Goal: Transaction & Acquisition: Purchase product/service

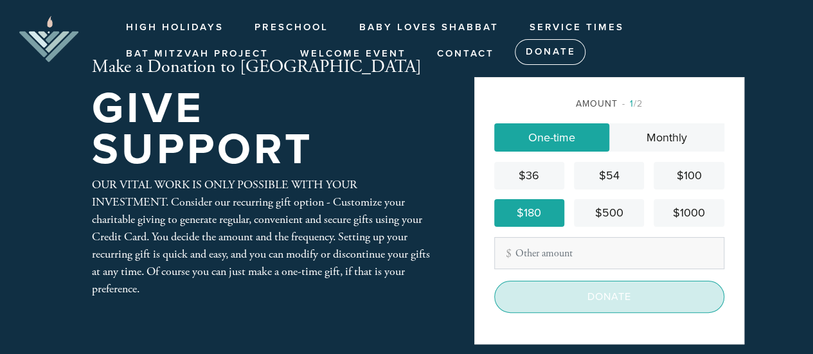
click at [621, 295] on input "Donate" at bounding box center [609, 297] width 230 height 32
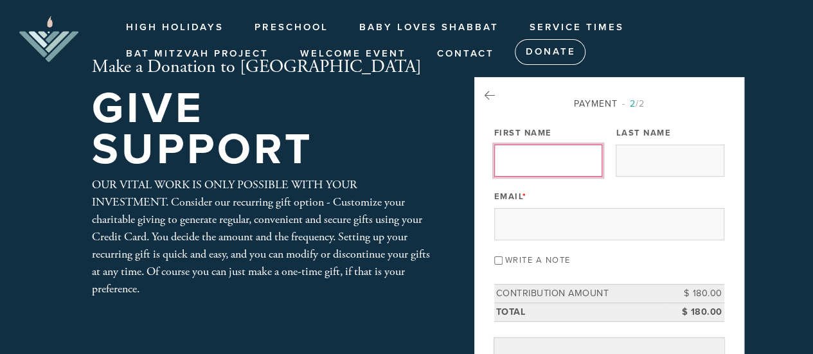
click at [539, 146] on input "First Name" at bounding box center [548, 161] width 108 height 32
type input "[PERSON_NAME]"
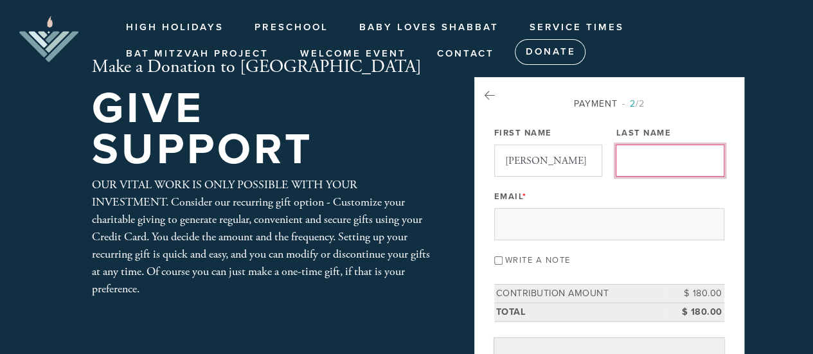
type input "[PERSON_NAME]"
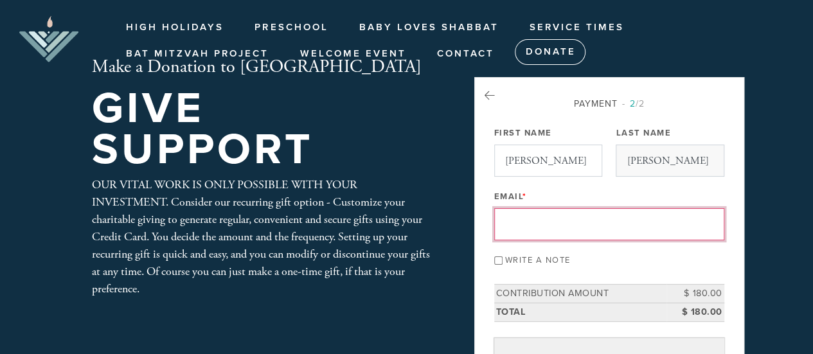
type input "[PERSON_NAME][EMAIL_ADDRESS][PERSON_NAME][PERSON_NAME][DOMAIN_NAME]"
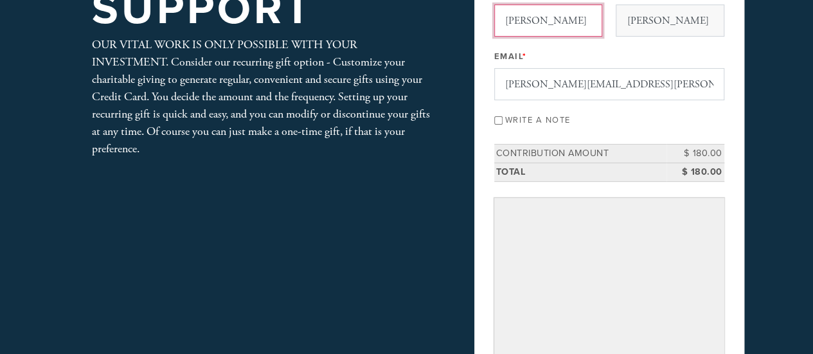
scroll to position [129, 0]
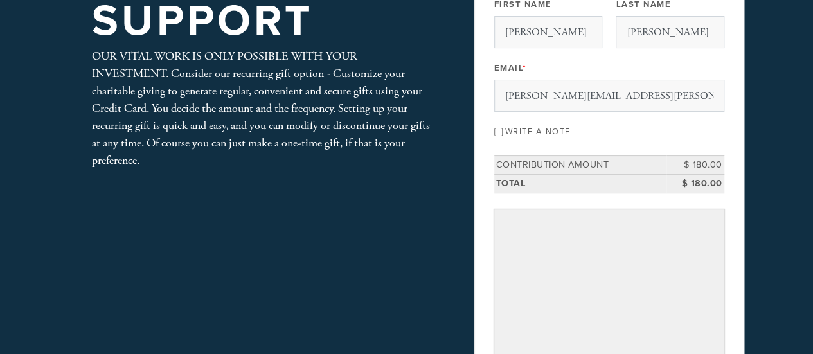
click at [496, 128] on input "Write a note" at bounding box center [498, 132] width 8 height 8
checkbox input "true"
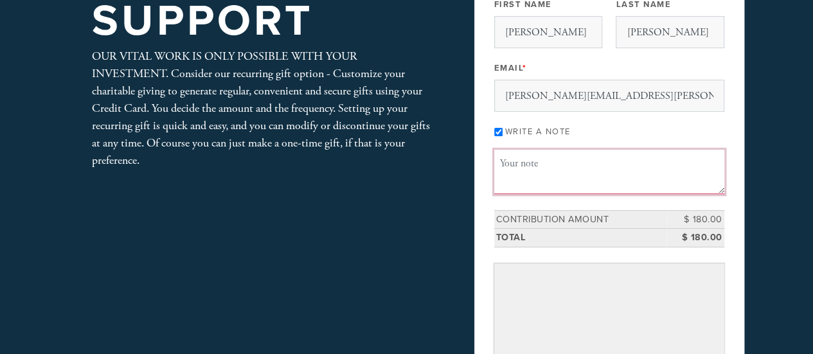
click at [554, 160] on textarea "Message or dedication" at bounding box center [609, 172] width 230 height 44
type textarea "N"
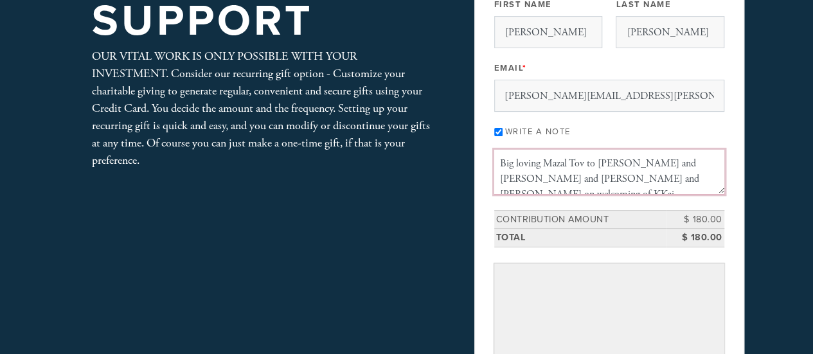
scroll to position [8, 0]
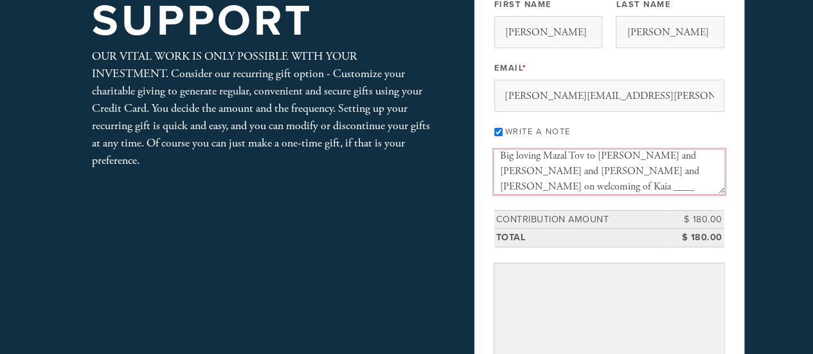
click at [644, 168] on textarea "Big loving Mazal Tov to [PERSON_NAME] and [PERSON_NAME] and [PERSON_NAME] and […" at bounding box center [609, 172] width 230 height 44
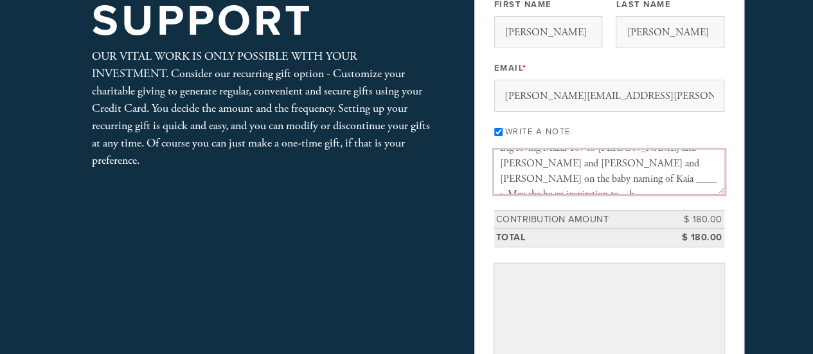
scroll to position [23, 0]
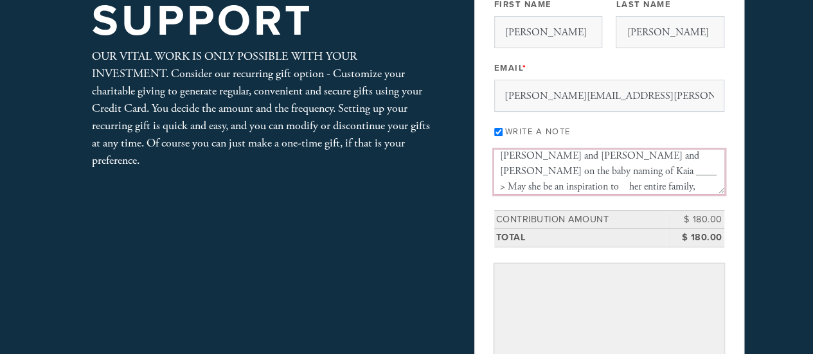
click at [592, 170] on textarea "Big loving Mazal Tov to [PERSON_NAME] and [PERSON_NAME] and [PERSON_NAME] and […" at bounding box center [609, 172] width 230 height 44
click at [617, 184] on textarea "Big loving Mazal Tov to [PERSON_NAME] and [PERSON_NAME] and [PERSON_NAME] and […" at bounding box center [609, 172] width 230 height 44
click at [619, 168] on textarea "Big loving Mazal Tov to [PERSON_NAME] and [PERSON_NAME] and [PERSON_NAME] and […" at bounding box center [609, 172] width 230 height 44
click at [567, 177] on textarea "Big loving Mazal Tov to [PERSON_NAME] and [PERSON_NAME] and [PERSON_NAME] and […" at bounding box center [609, 172] width 230 height 44
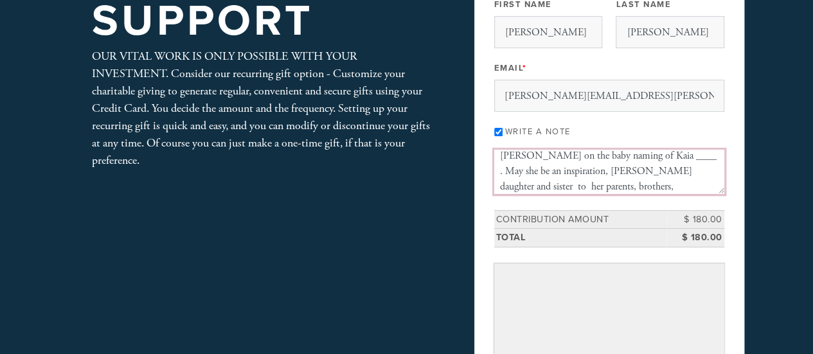
click at [516, 171] on textarea "Big loving Mazal Tov to [PERSON_NAME] and [PERSON_NAME] and [PERSON_NAME] and […" at bounding box center [609, 172] width 230 height 44
click at [629, 185] on textarea "Big loving Mazal Tov to [PERSON_NAME] and [PERSON_NAME] and [PERSON_NAME] and […" at bounding box center [609, 172] width 230 height 44
click at [500, 165] on textarea "Big loving Mazal Tov to Arlee and Michael Hummel and Denise and David Hummel on…" at bounding box center [609, 172] width 230 height 44
click at [580, 185] on textarea "Big loving Mazal Tov to Arlee and Michael Hummel and Denise and David Hummel on…" at bounding box center [609, 172] width 230 height 44
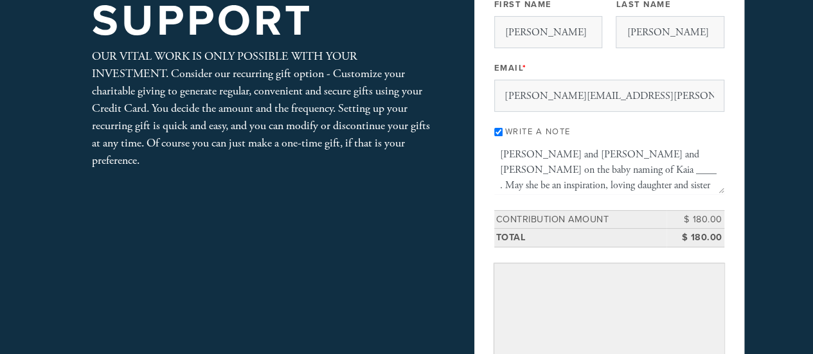
scroll to position [5, 0]
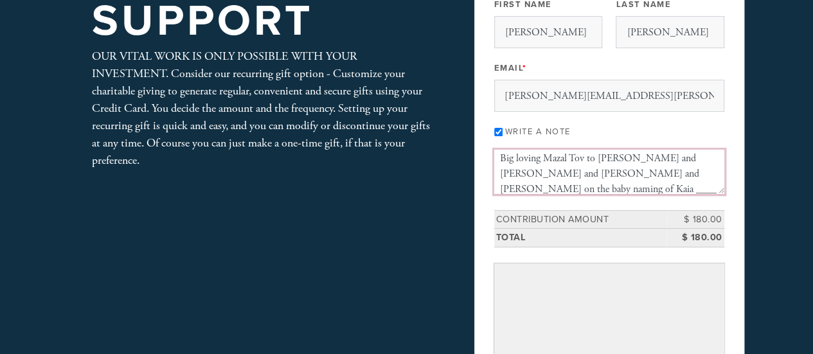
click at [586, 186] on textarea "Big loving Mazal Tov to Arlee and Michael Hummel and Denise and David Hummel on…" at bounding box center [609, 172] width 230 height 44
type textarea "Big loving Mazal Tov to Arlee and Michael Hummel and Denise and David Hummel on…"
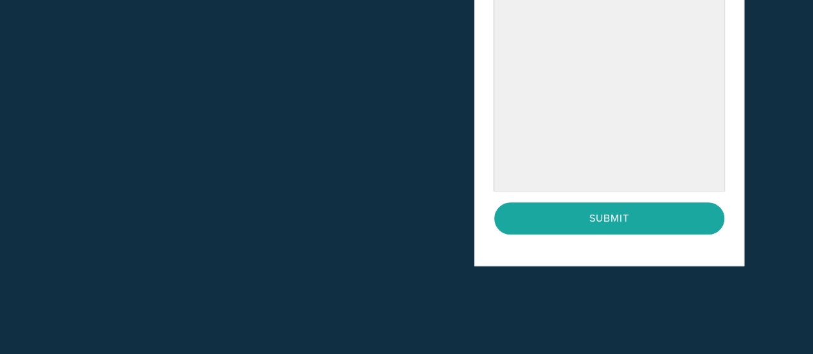
scroll to position [450, 0]
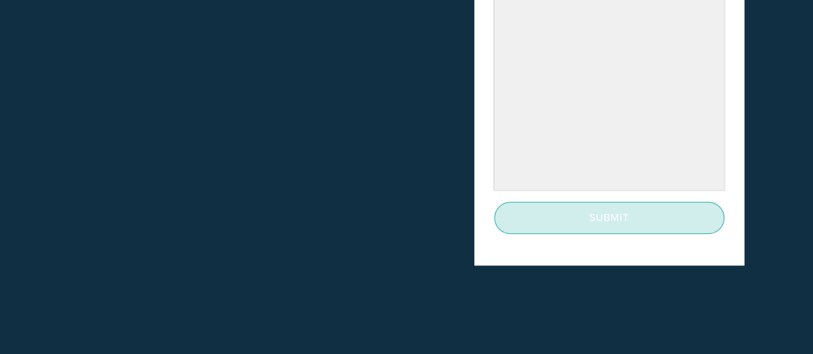
click at [608, 212] on input "Submit" at bounding box center [609, 218] width 230 height 32
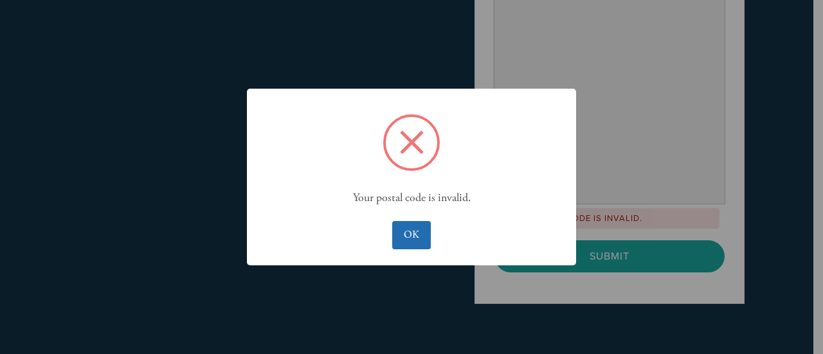
click at [415, 231] on button "OK" at bounding box center [411, 235] width 38 height 28
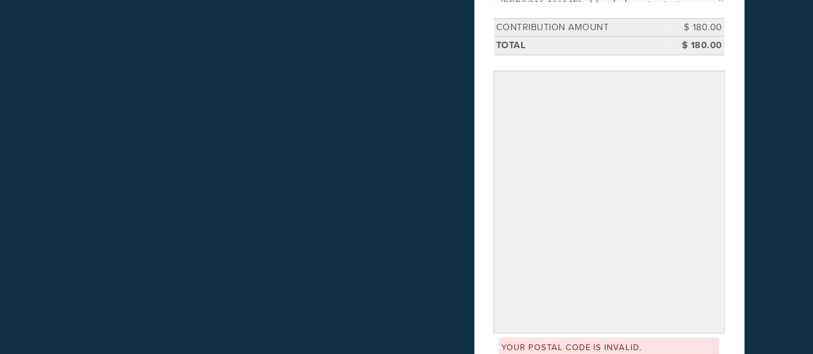
scroll to position [341, 0]
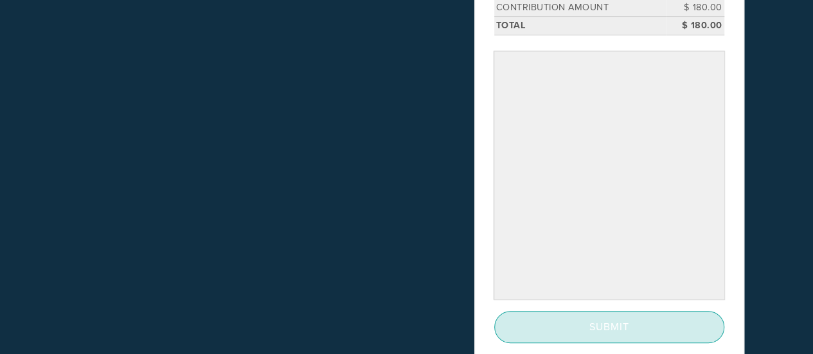
click at [603, 321] on input "Submit" at bounding box center [609, 327] width 230 height 32
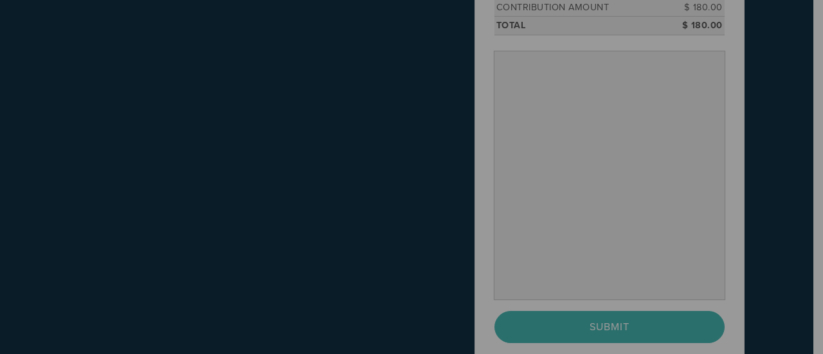
click at [608, 323] on div "Please wait × while we pre-authorize your card... OK No Cancel" at bounding box center [411, 177] width 823 height 354
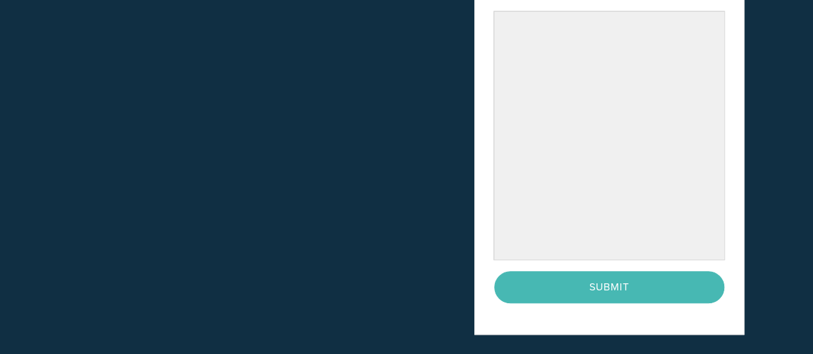
scroll to position [405, 0]
